Goal: Task Accomplishment & Management: Use online tool/utility

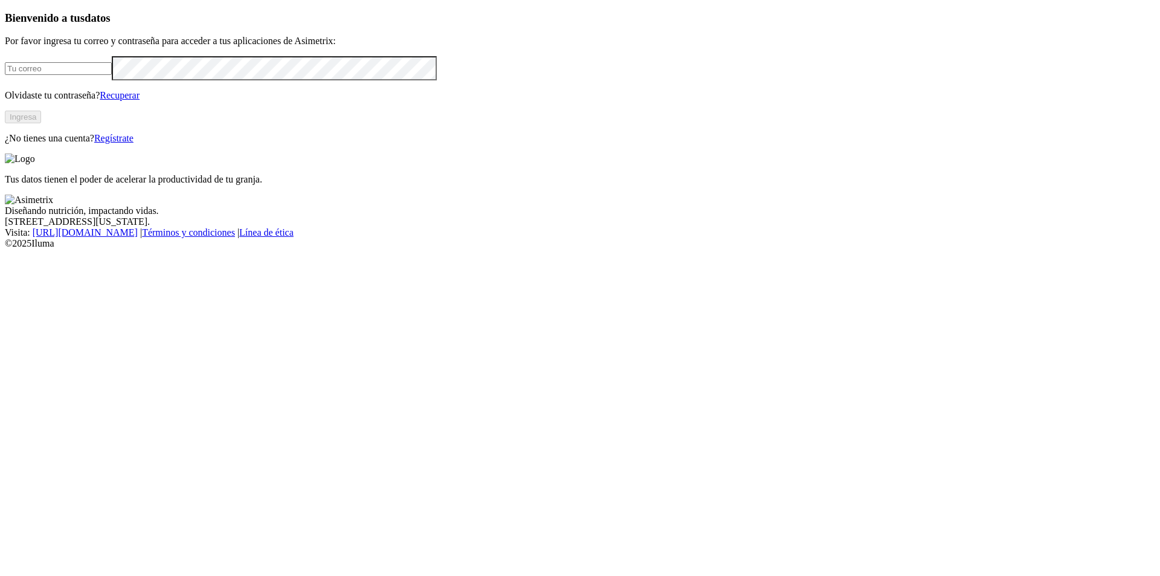
type input "[PERSON_NAME][EMAIL_ADDRESS][PERSON_NAME][DOMAIN_NAME]"
click at [41, 123] on button "Ingresa" at bounding box center [23, 117] width 36 height 13
